Goal: Information Seeking & Learning: Learn about a topic

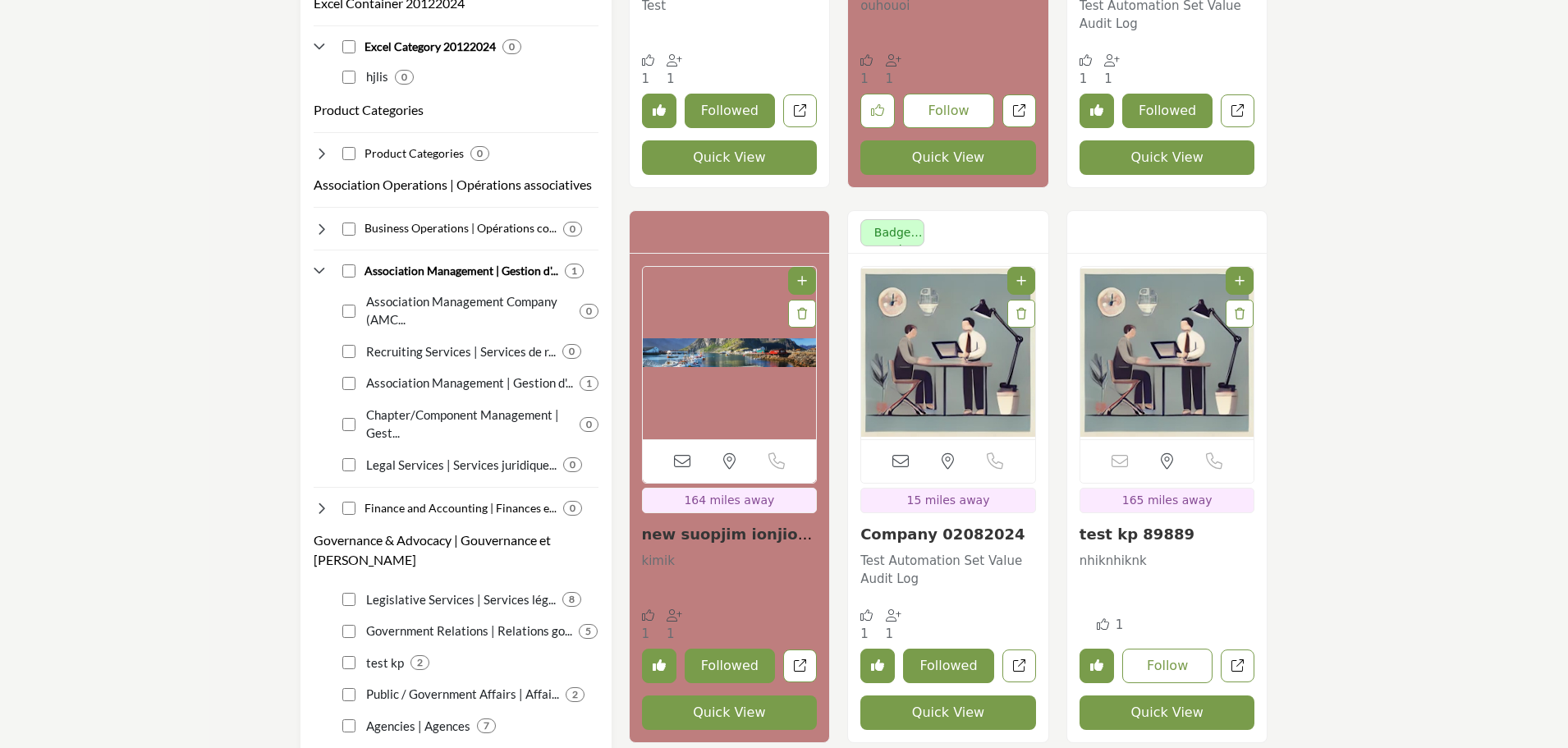
scroll to position [1970, 0]
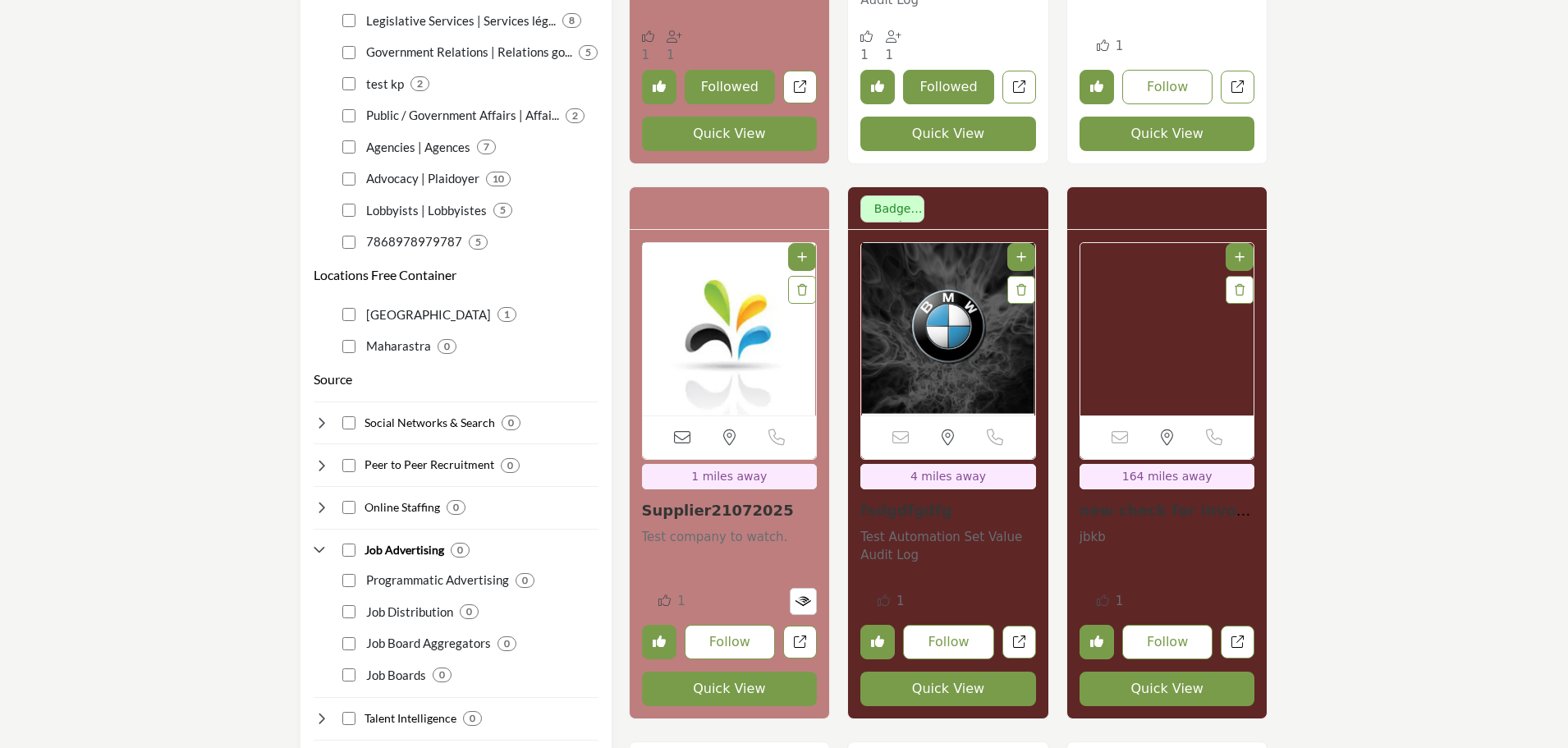
scroll to position [2709, 0]
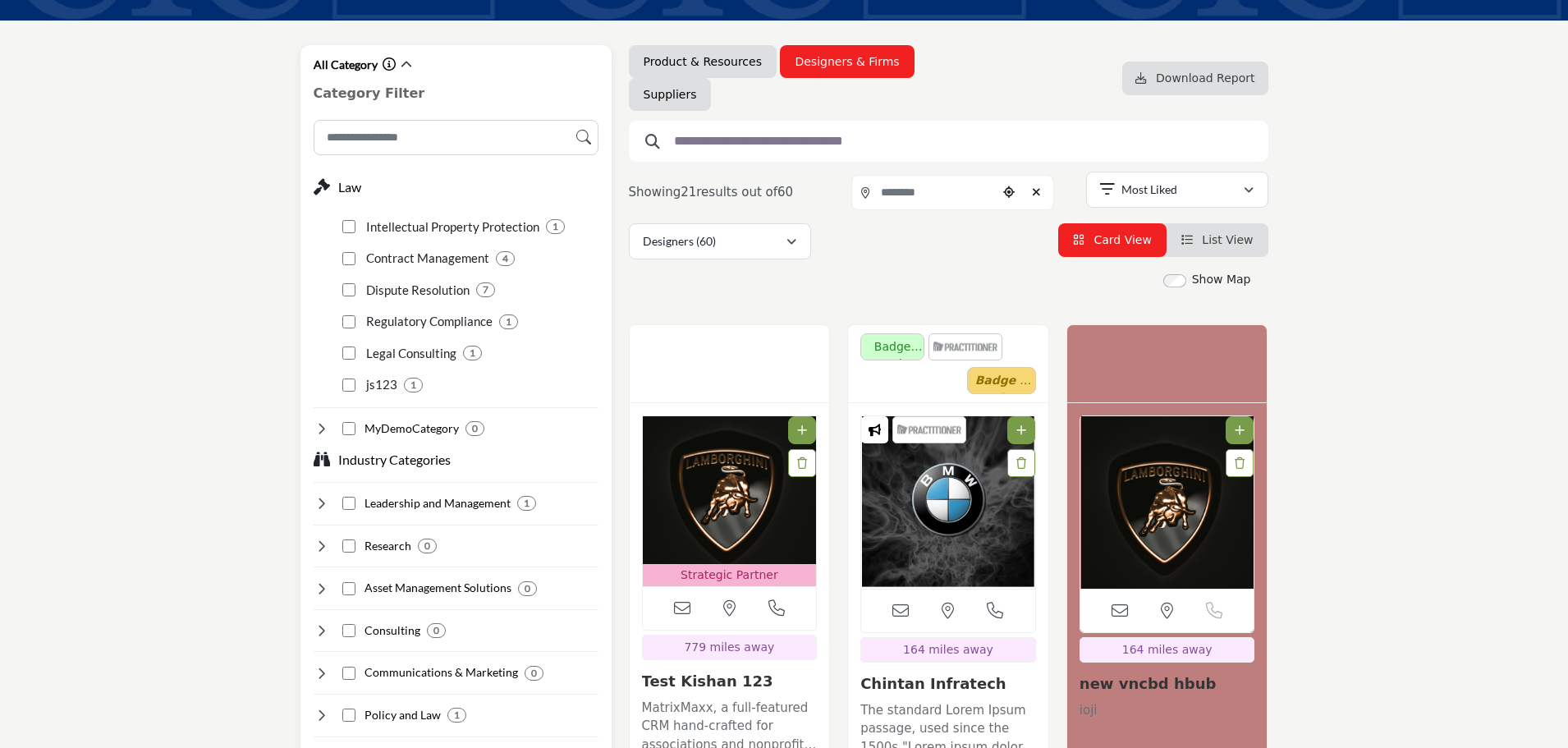
scroll to position [83, 0]
